Goal: Find specific page/section: Find specific page/section

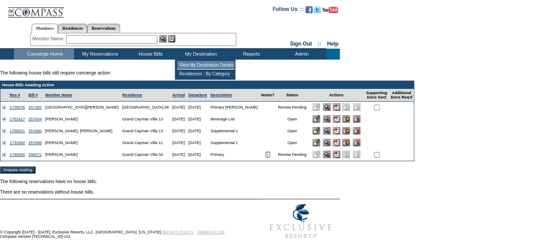
click at [196, 64] on td "View My Destination Details" at bounding box center [205, 65] width 57 height 9
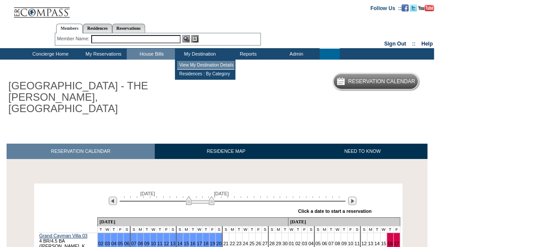
click at [202, 68] on td "View My Destination Details" at bounding box center [205, 65] width 57 height 9
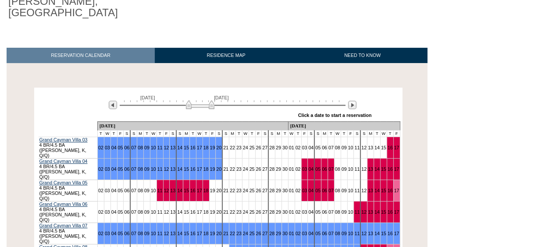
scroll to position [105, 0]
